Goal: Find specific page/section: Find specific page/section

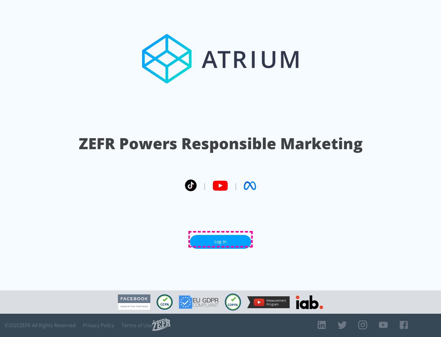
click at [220, 239] on link "Log In" at bounding box center [220, 242] width 61 height 14
